Goal: Task Accomplishment & Management: Use online tool/utility

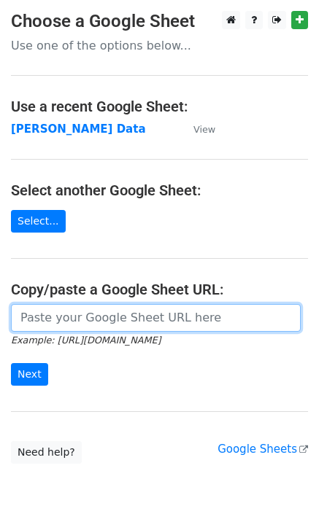
click at [38, 317] on input "url" at bounding box center [156, 318] width 290 height 28
paste input "https://docs.google.com/spreadsheets/d/1Ken92x-fsdBwPq8425uLzeon7QAVa5789UdLiBg…"
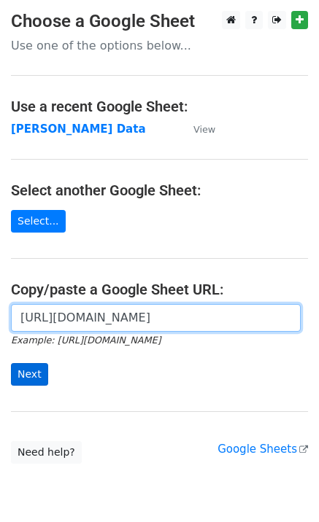
scroll to position [0, 435]
type input "https://docs.google.com/spreadsheets/d/1Ken92x-fsdBwPq8425uLzeon7QAVa5789UdLiBg…"
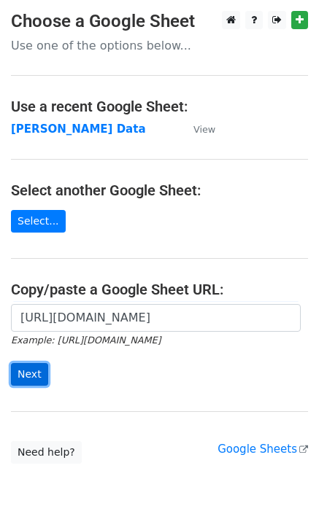
scroll to position [0, 0]
click at [37, 371] on input "Next" at bounding box center [29, 374] width 37 height 23
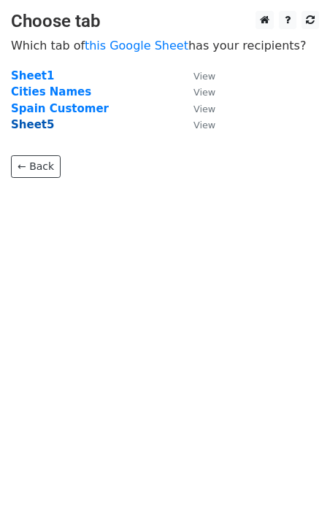
click at [39, 123] on strong "Sheet5" at bounding box center [32, 124] width 43 height 13
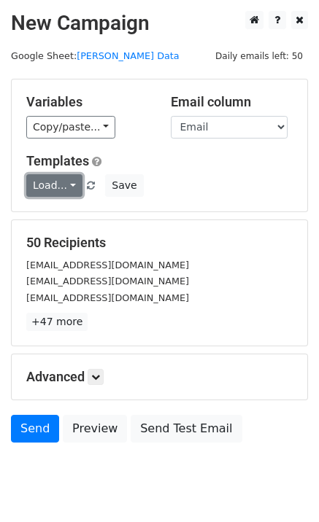
click at [58, 195] on link "Load..." at bounding box center [54, 185] width 56 height 23
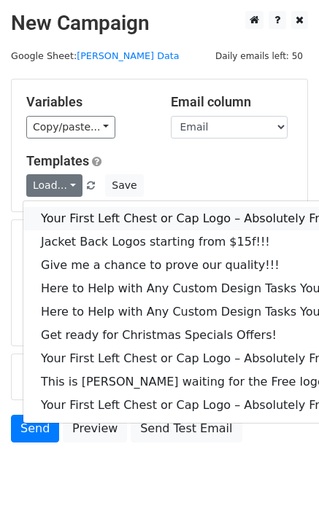
click at [74, 214] on link "Your First Left Chest or Cap Logo – Absolutely Free" at bounding box center [197, 218] width 348 height 23
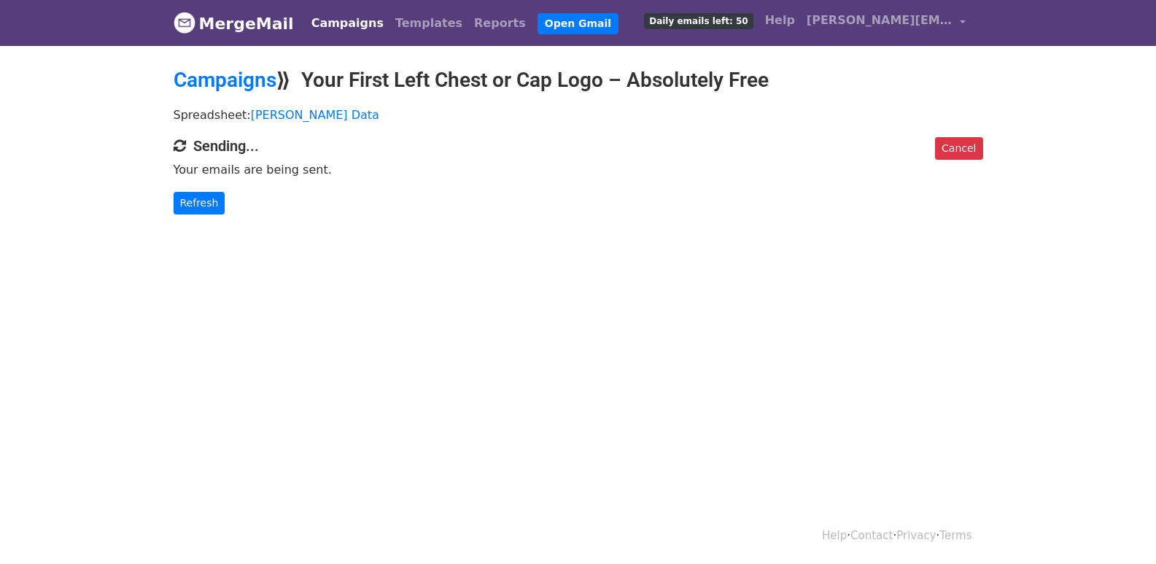
drag, startPoint x: 0, startPoint y: 0, endPoint x: 314, endPoint y: 274, distance: 417.1
click at [306, 264] on body "MergeMail Campaigns Templates Reports Open Gmail Daily emails left: 50 Help hen…" at bounding box center [578, 136] width 1156 height 273
click at [184, 196] on link "Refresh" at bounding box center [200, 203] width 52 height 23
